Goal: Navigation & Orientation: Find specific page/section

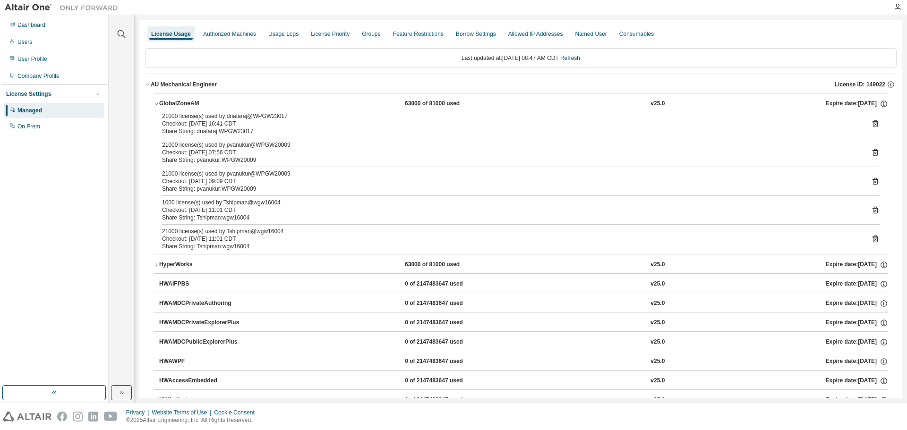
click at [68, 31] on div "Dashboard" at bounding box center [54, 24] width 101 height 15
